Goal: Information Seeking & Learning: Learn about a topic

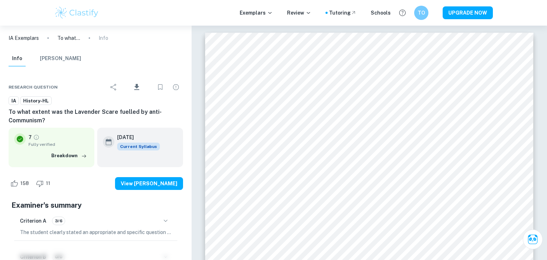
drag, startPoint x: 537, startPoint y: 21, endPoint x: 544, endPoint y: 35, distance: 15.3
click at [544, 35] on html "We value your privacy We use cookies to enhance your browsing experience, serve…" at bounding box center [273, 130] width 547 height 260
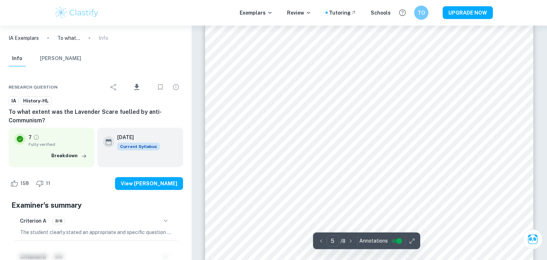
scroll to position [2021, 0]
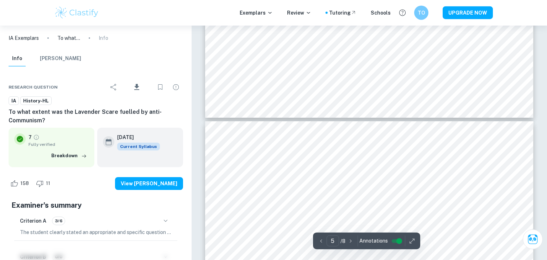
type input "6"
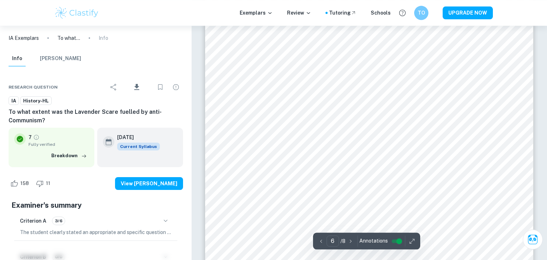
scroll to position [2541, 0]
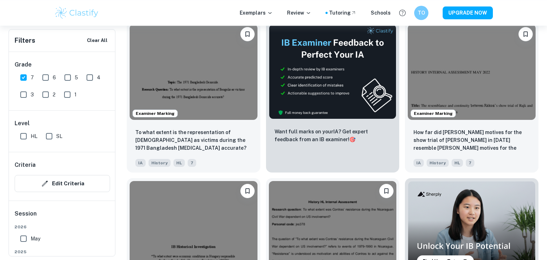
scroll to position [1989, 0]
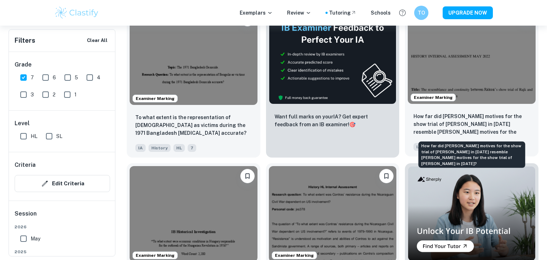
click at [492, 122] on p "How far did Rákosi's motives for the show trial of László Rajk in 1949 resemble…" at bounding box center [471, 124] width 116 height 24
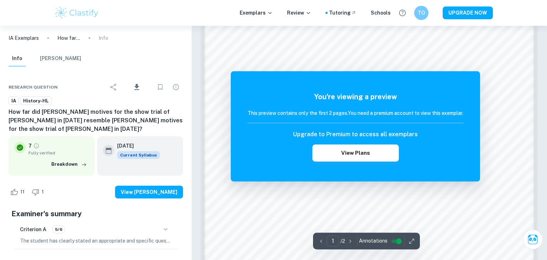
scroll to position [647, 0]
click at [59, 174] on div "7 Fully verified Breakdown" at bounding box center [52, 155] width 86 height 39
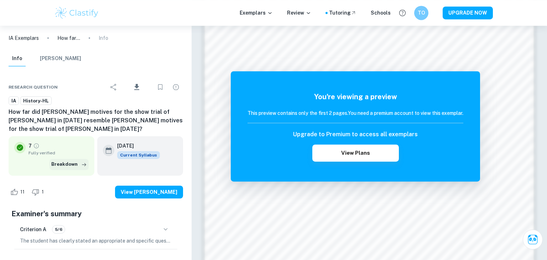
click at [70, 164] on button "Breakdown" at bounding box center [68, 164] width 39 height 11
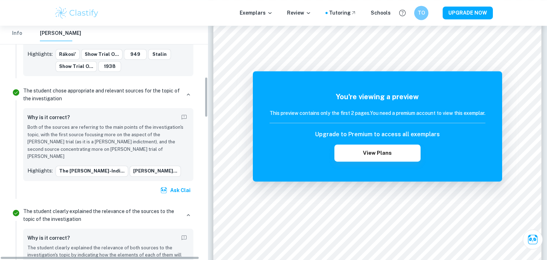
scroll to position [302, 0]
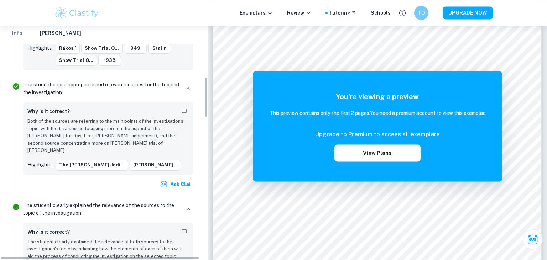
drag, startPoint x: 206, startPoint y: 44, endPoint x: 191, endPoint y: 96, distance: 53.9
click at [191, 96] on div "IA Exemplars How far did Rákosi's motives for the show trial of László Rajk in …" at bounding box center [104, 143] width 208 height 235
